Goal: Transaction & Acquisition: Purchase product/service

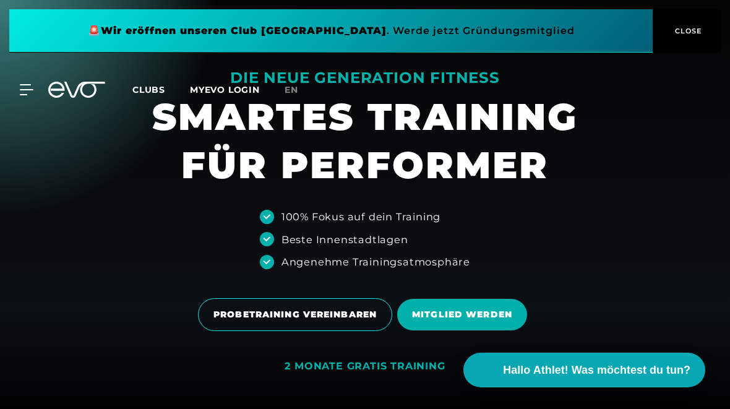
click at [561, 28] on span at bounding box center [330, 30] width 643 height 43
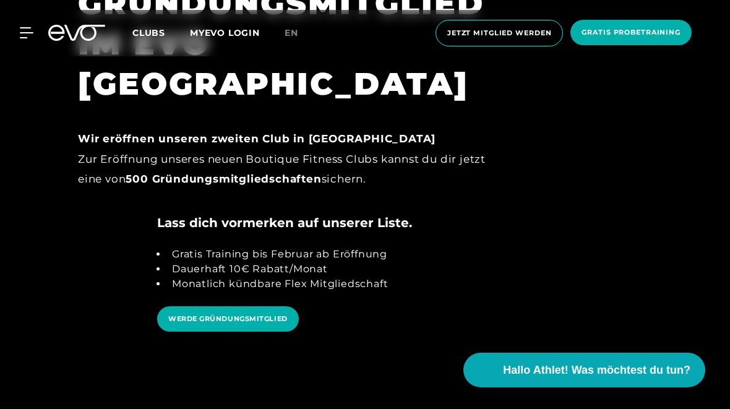
scroll to position [1147, 0]
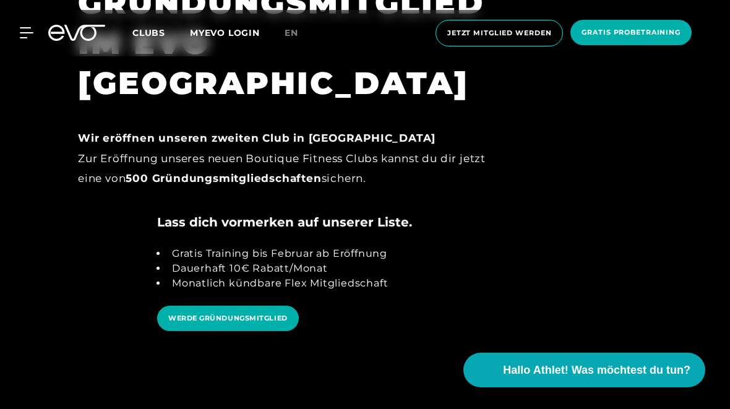
click at [32, 32] on icon at bounding box center [27, 32] width 14 height 11
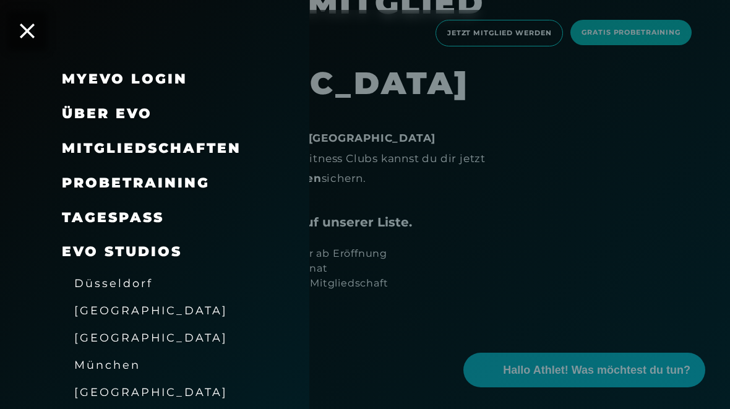
click at [79, 142] on span "Mitgliedschaften" at bounding box center [151, 148] width 179 height 17
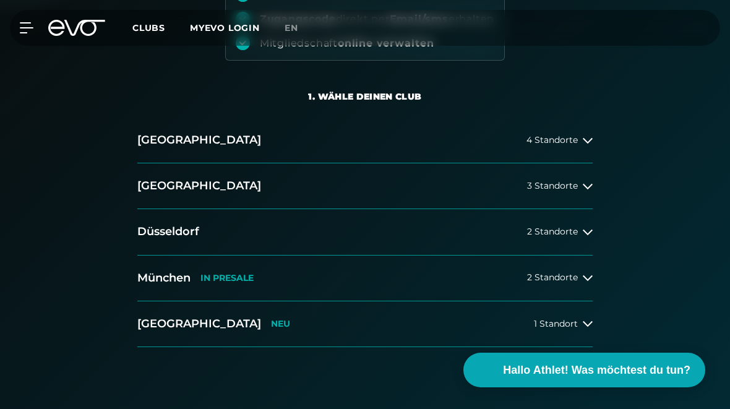
scroll to position [209, 0]
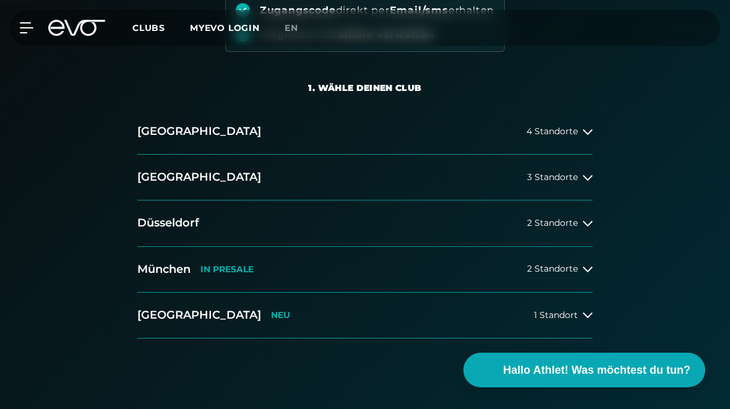
click at [587, 184] on button "[GEOGRAPHIC_DATA] 3 Standorte" at bounding box center [364, 178] width 455 height 46
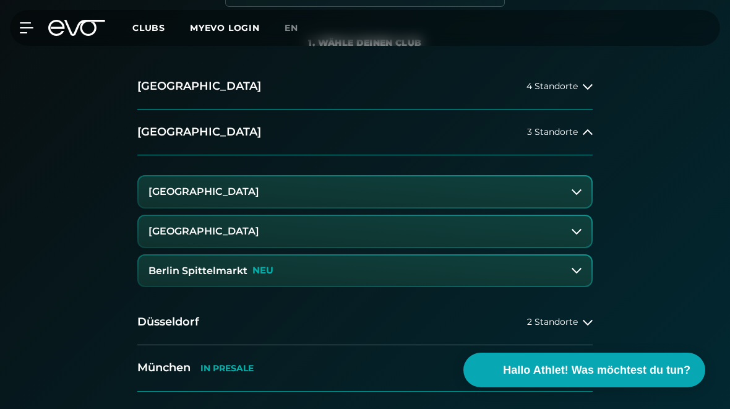
scroll to position [271, 0]
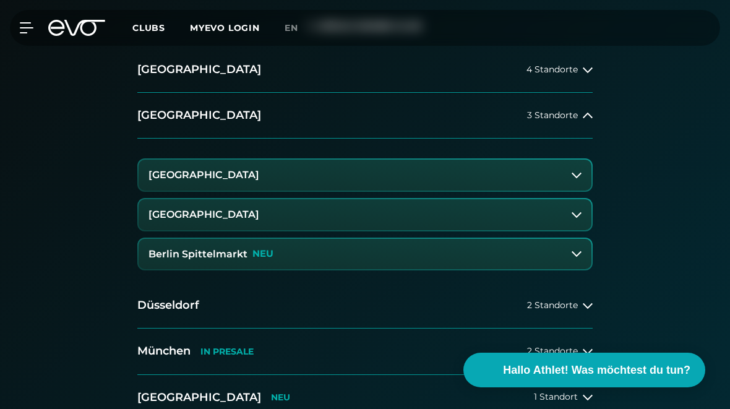
click at [578, 255] on icon at bounding box center [576, 254] width 10 height 10
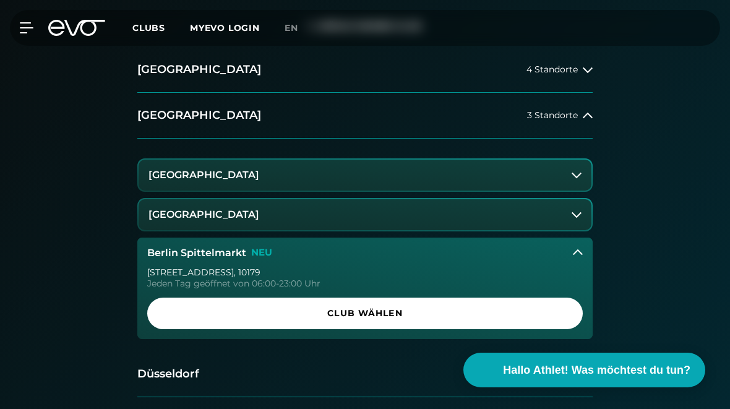
click at [498, 316] on span "Club wählen" at bounding box center [365, 313] width 406 height 13
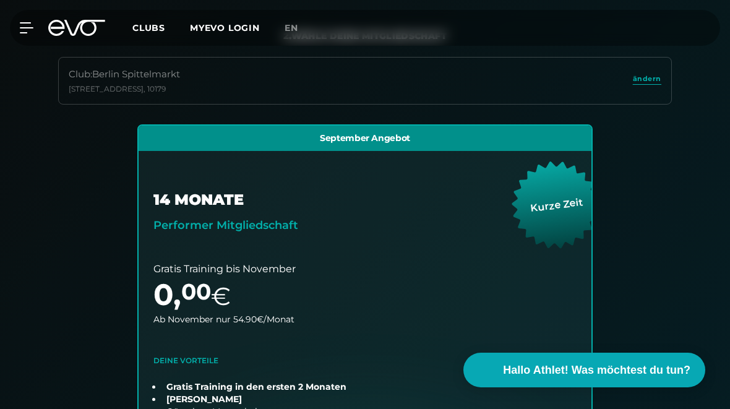
scroll to position [280, 0]
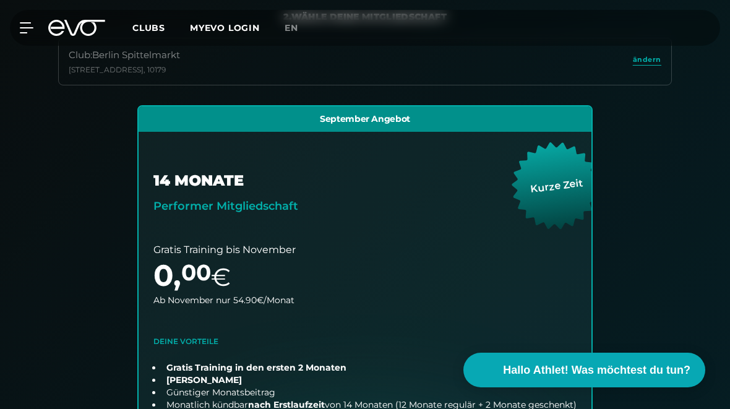
click at [30, 26] on icon at bounding box center [27, 27] width 14 height 11
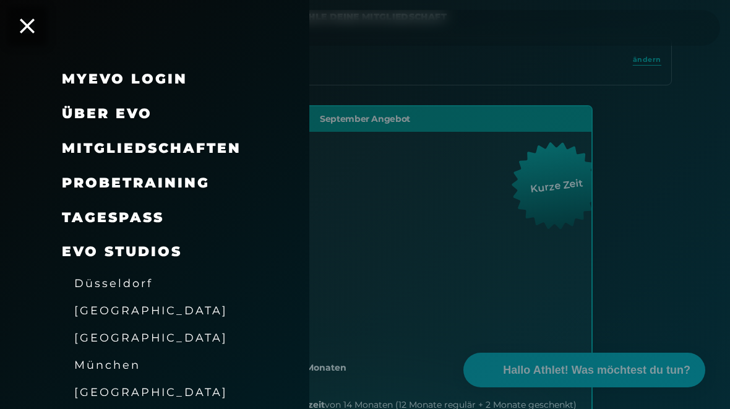
click at [75, 148] on span "Mitgliedschaften" at bounding box center [151, 148] width 179 height 17
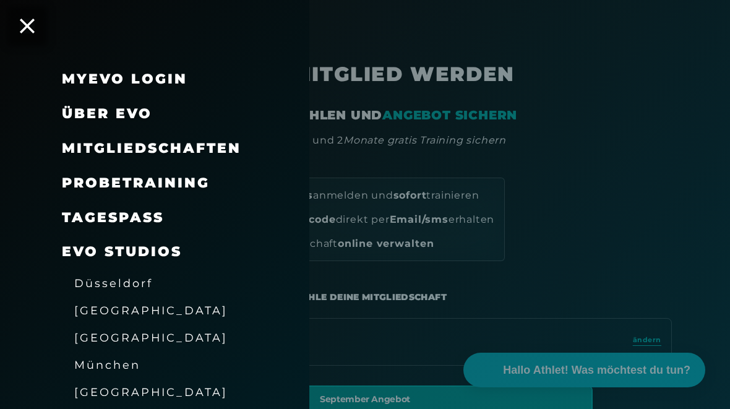
click at [617, 126] on div at bounding box center [365, 204] width 730 height 409
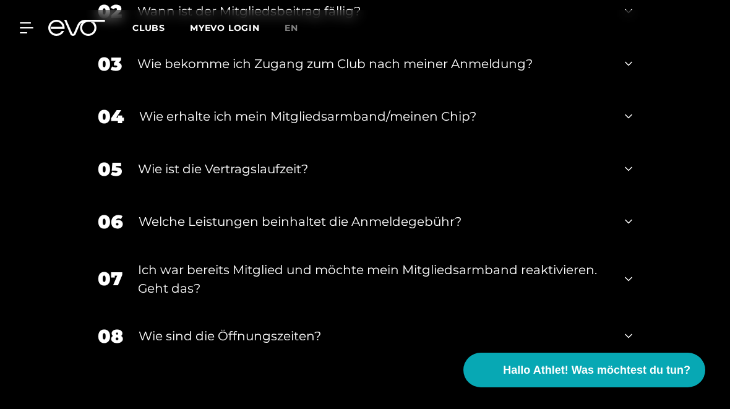
scroll to position [2540, 0]
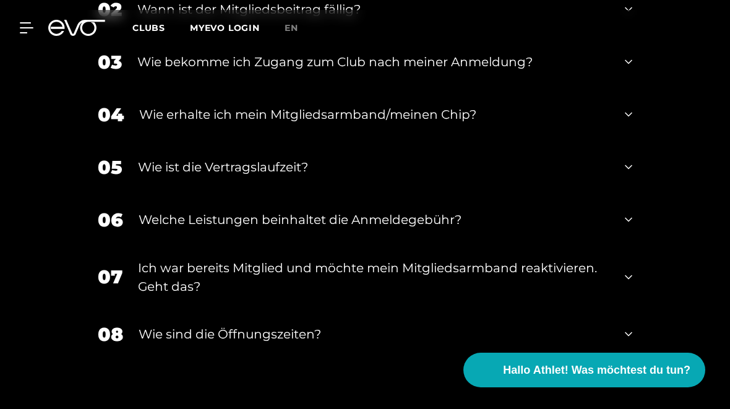
click at [626, 116] on icon at bounding box center [627, 114] width 7 height 15
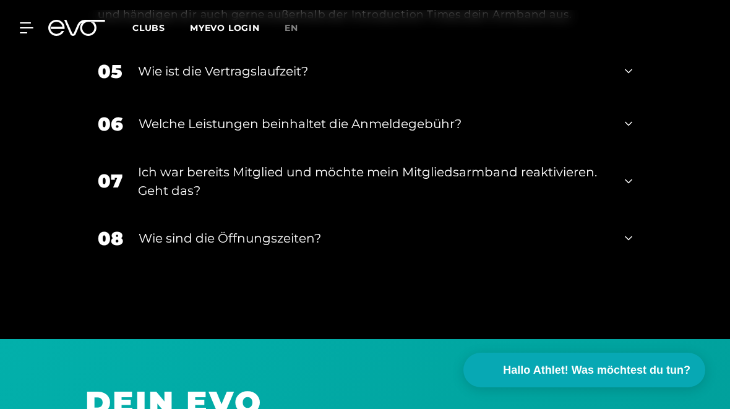
scroll to position [2759, 0]
